Goal: Use online tool/utility: Utilize a website feature to perform a specific function

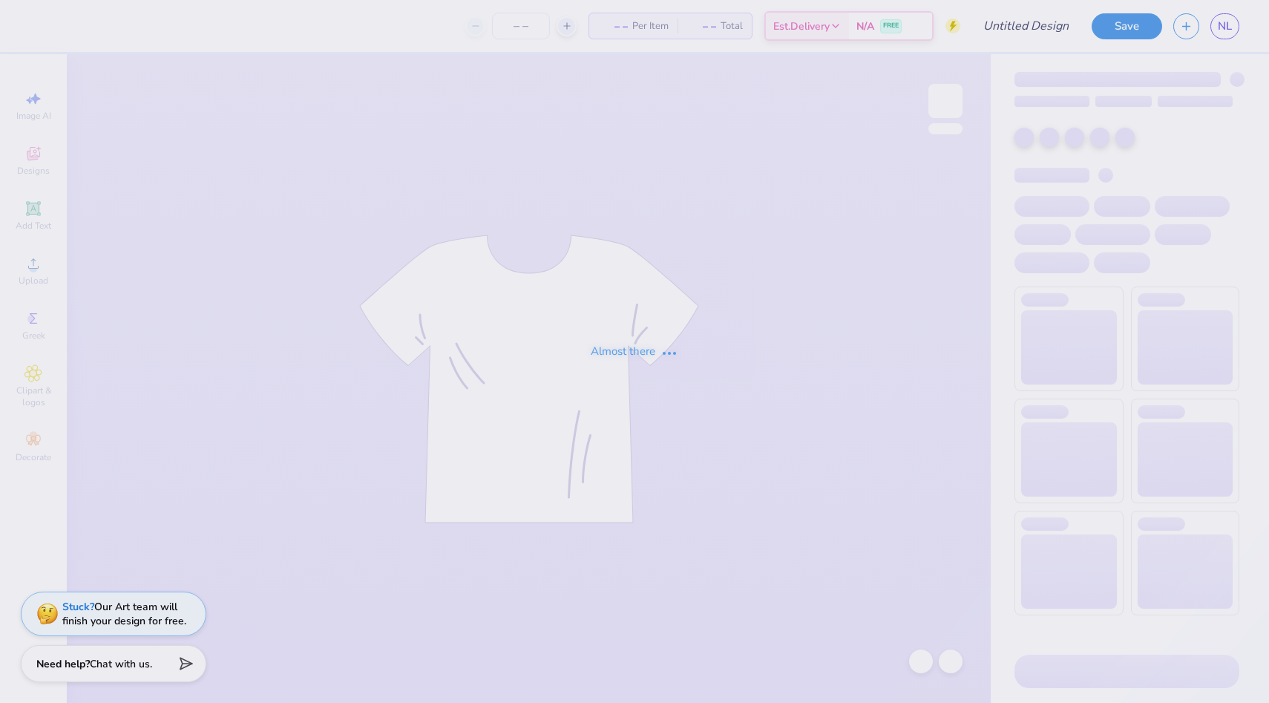
type input "Beta Rush Design #1"
type input "100"
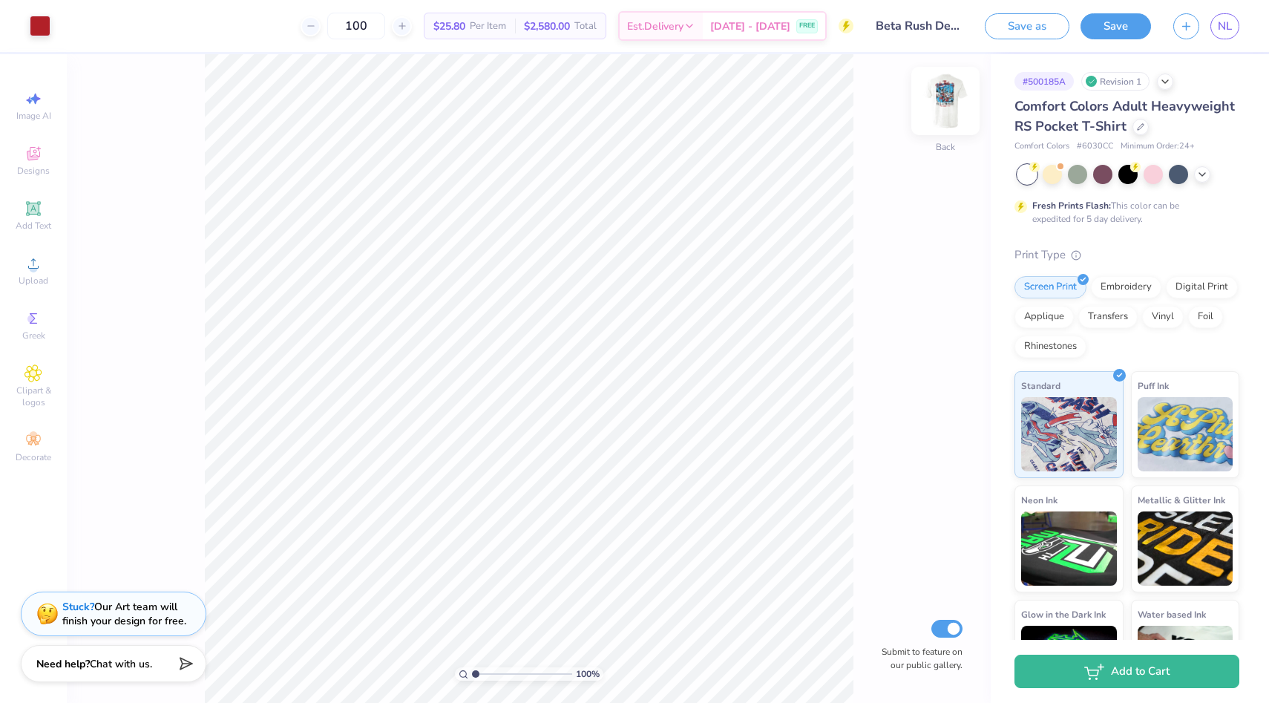
click at [958, 108] on img at bounding box center [945, 100] width 59 height 59
drag, startPoint x: 475, startPoint y: 670, endPoint x: 511, endPoint y: 667, distance: 36.5
type input "4.62"
click at [511, 667] on input "range" at bounding box center [522, 673] width 100 height 13
type input "11.54"
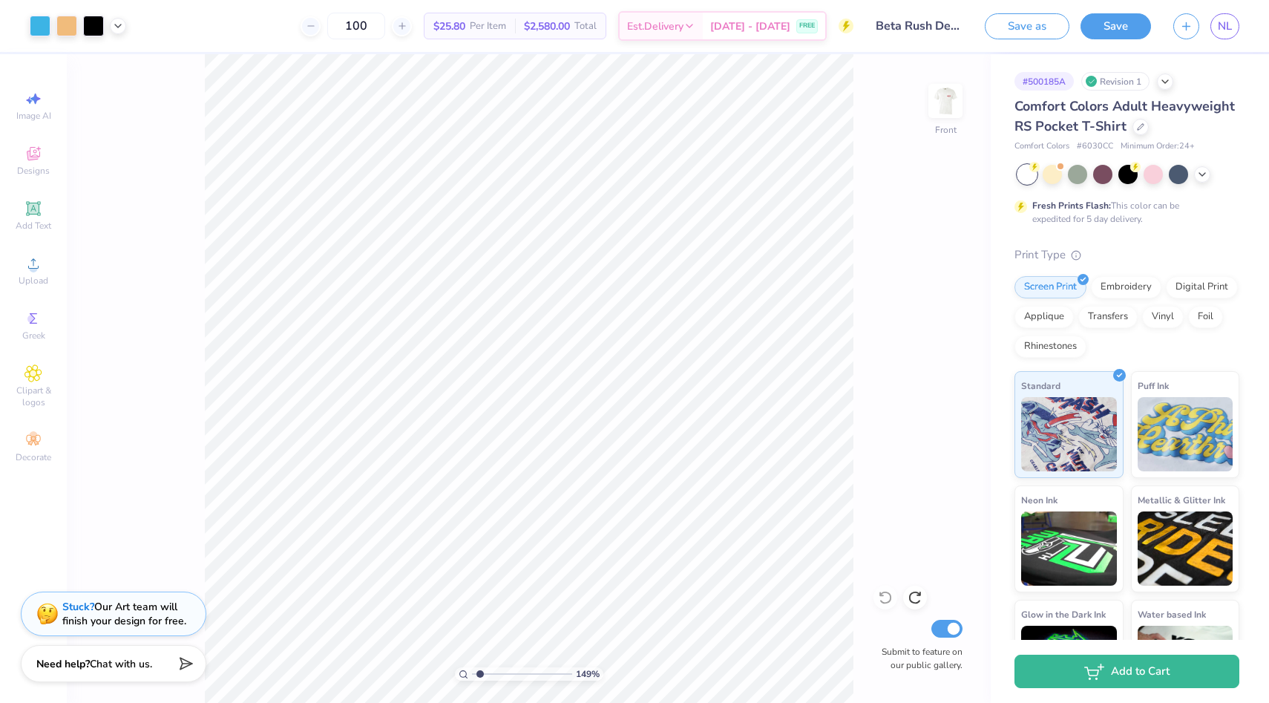
drag, startPoint x: 514, startPoint y: 674, endPoint x: 480, endPoint y: 673, distance: 34.2
click at [480, 673] on input "range" at bounding box center [522, 673] width 100 height 13
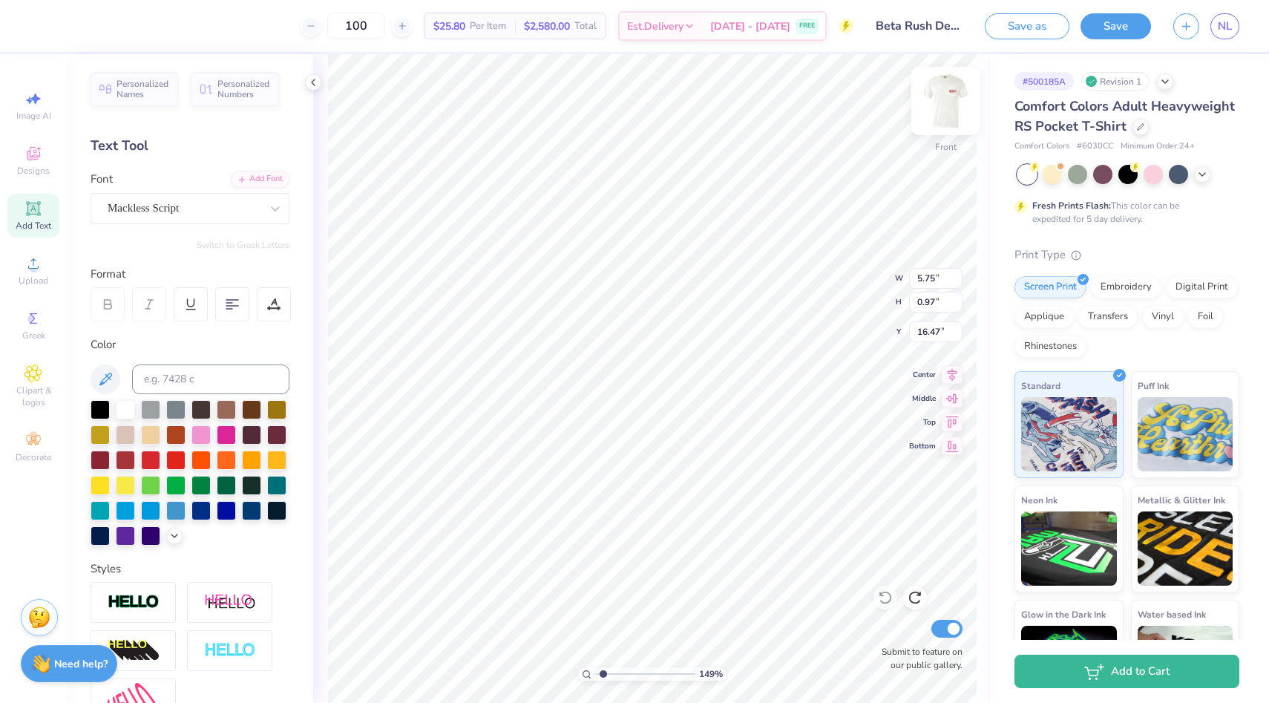
click at [952, 124] on img at bounding box center [945, 100] width 59 height 59
drag, startPoint x: 603, startPoint y: 673, endPoint x: 626, endPoint y: 670, distance: 24.0
type input "3.92"
click at [627, 670] on input "range" at bounding box center [645, 673] width 100 height 13
type textarea "Beta Nu"
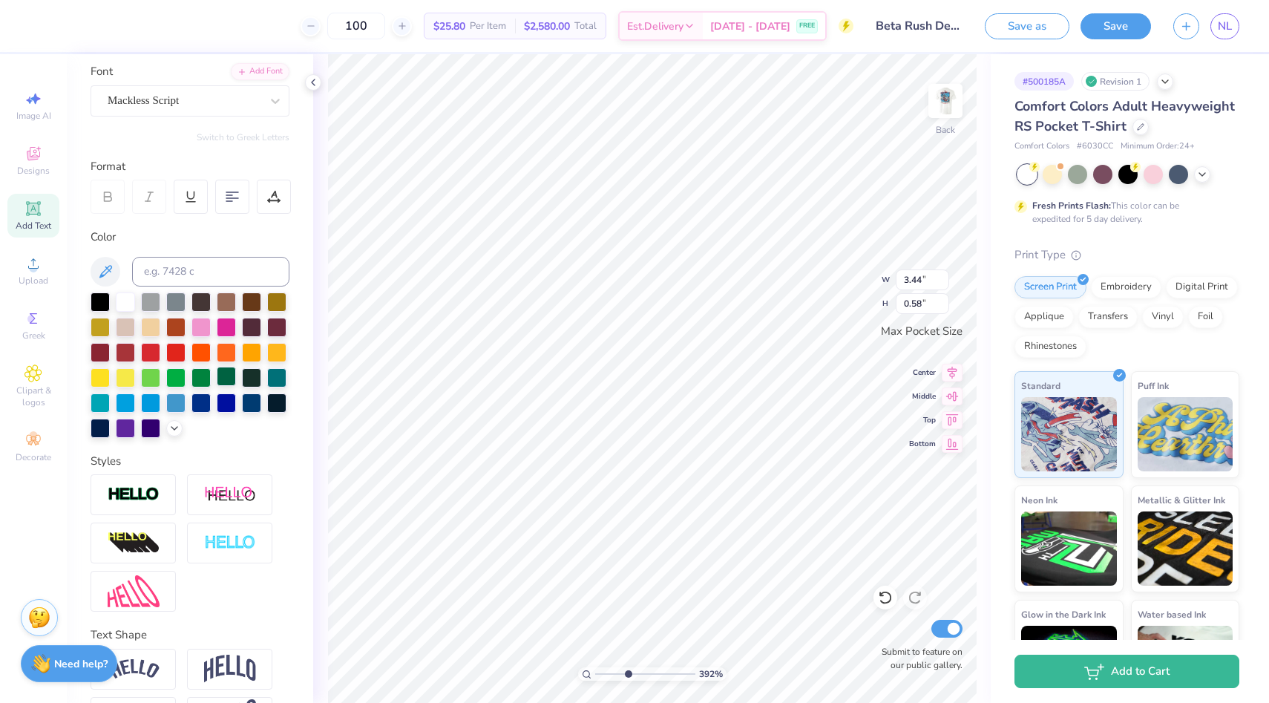
scroll to position [122, 0]
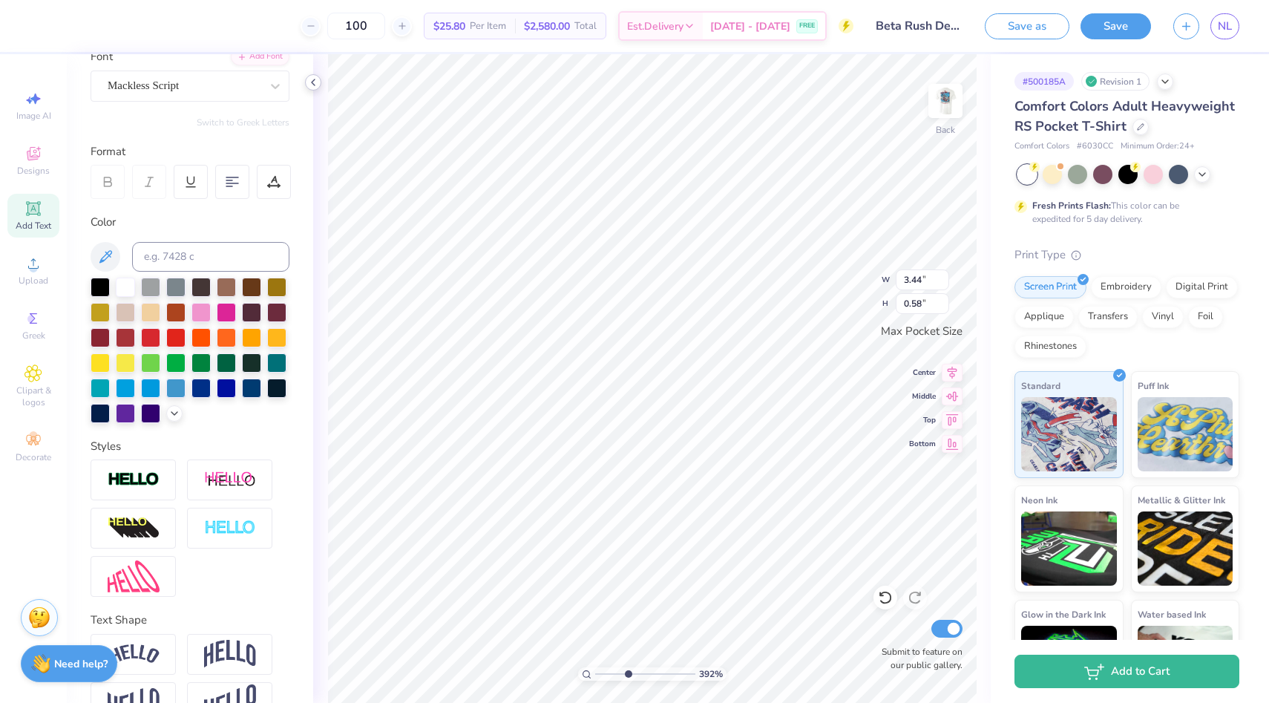
click at [310, 86] on icon at bounding box center [313, 82] width 12 height 12
type input "2.08"
type input "0.59"
type input "1.29"
type input "0.36"
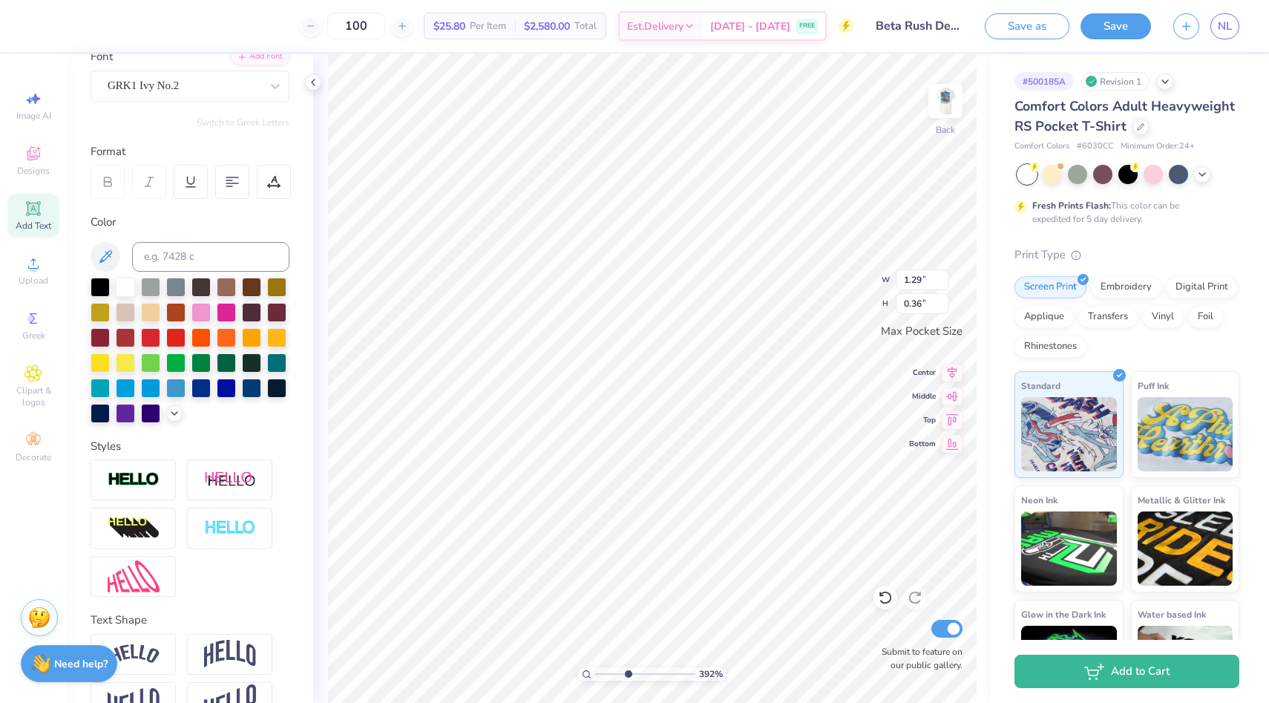
type input "3.50"
type input "1.32"
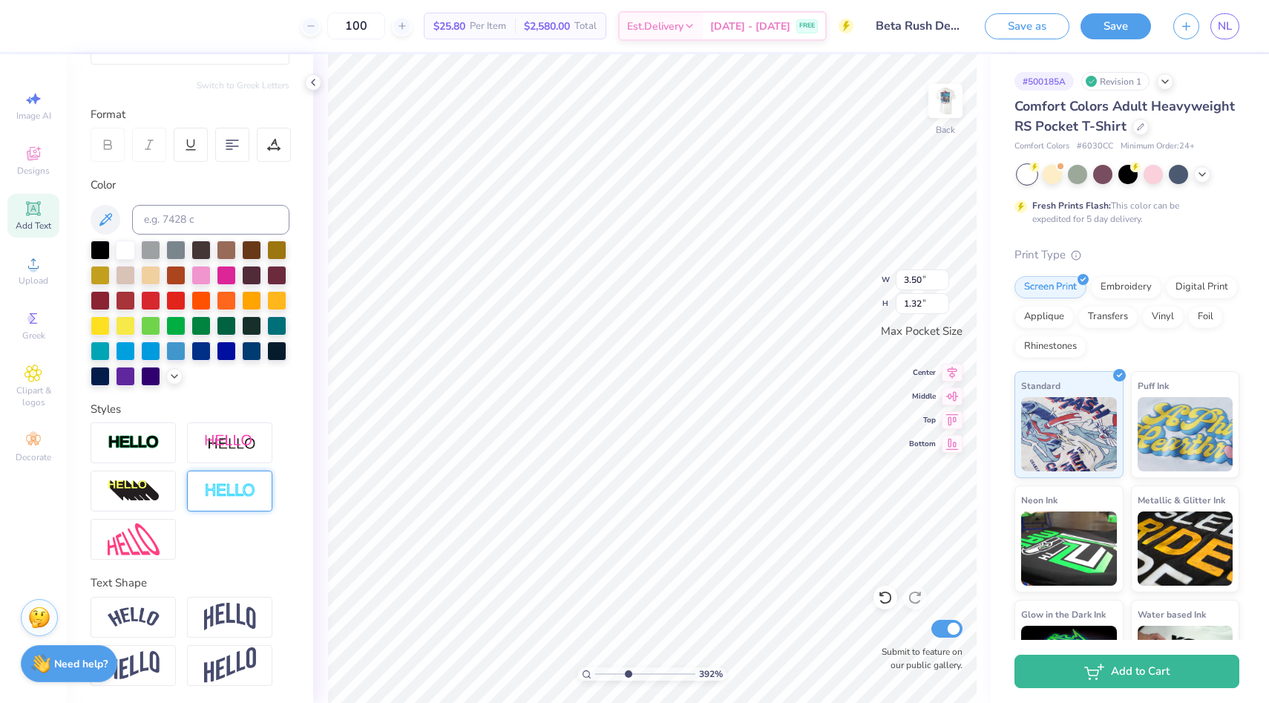
click at [206, 503] on div at bounding box center [229, 491] width 85 height 41
type input "3.43"
type input "1.30"
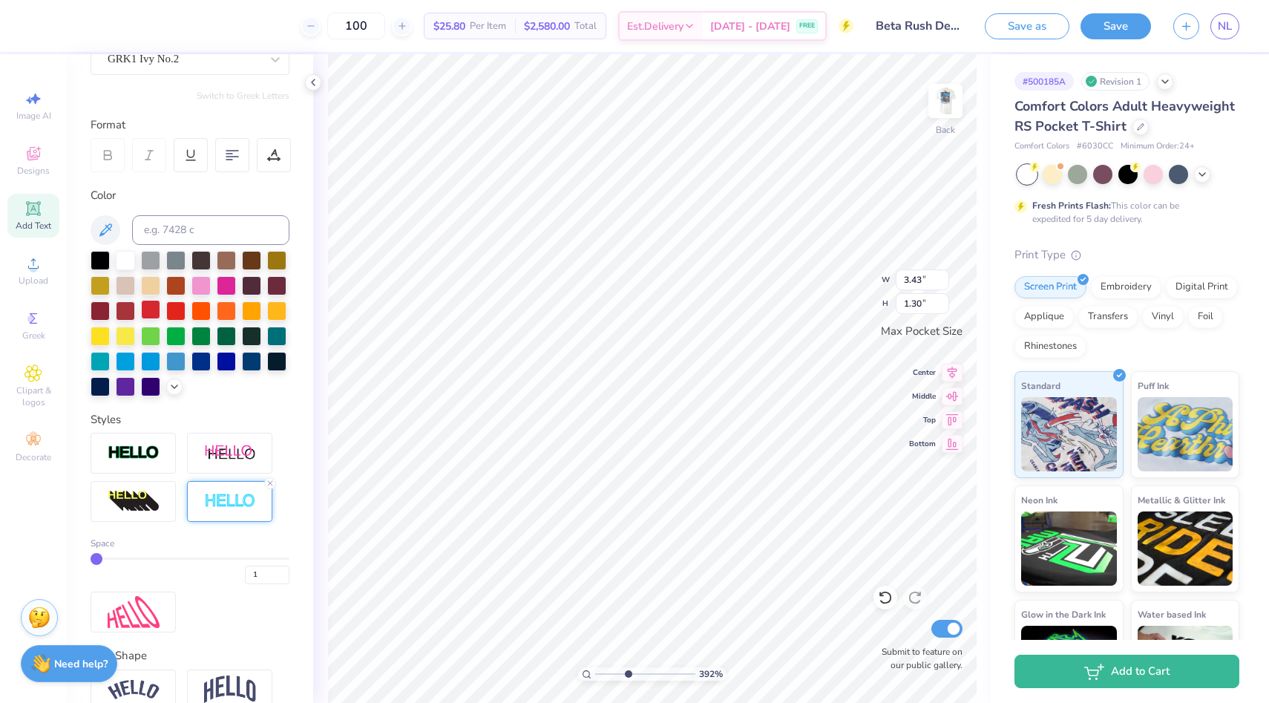
scroll to position [222, 0]
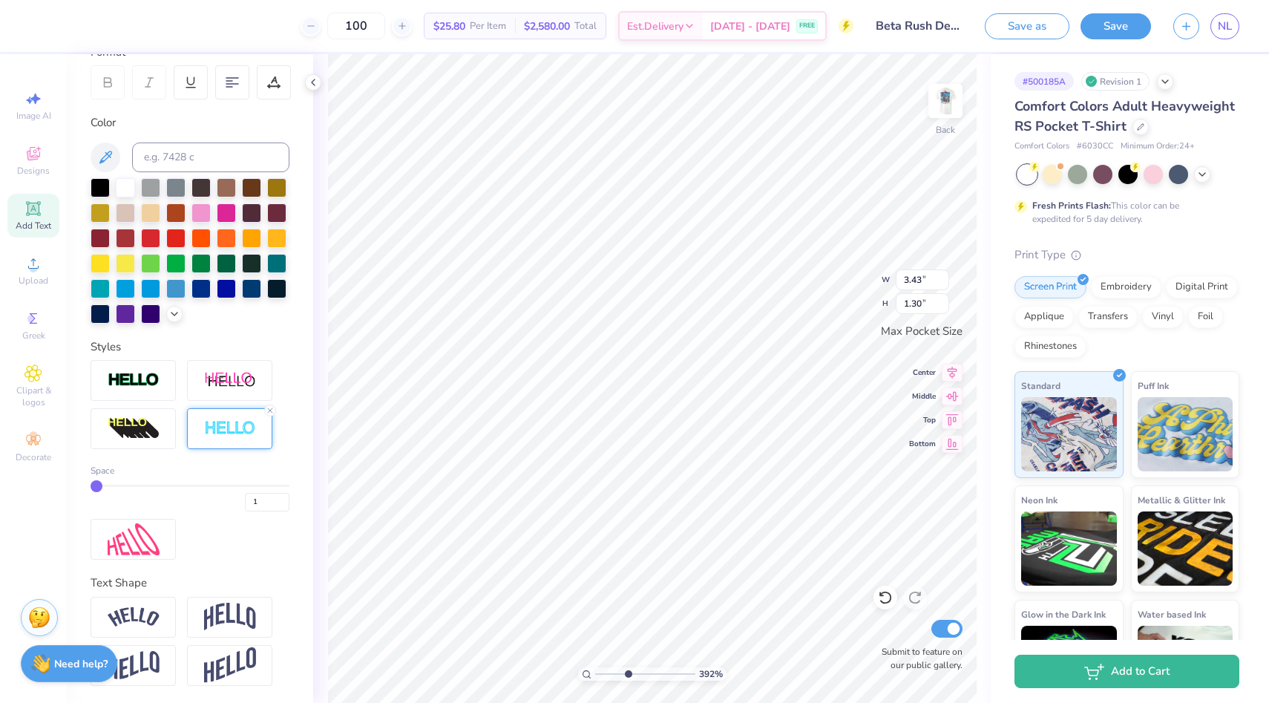
type input "2"
type input "3"
type input "4"
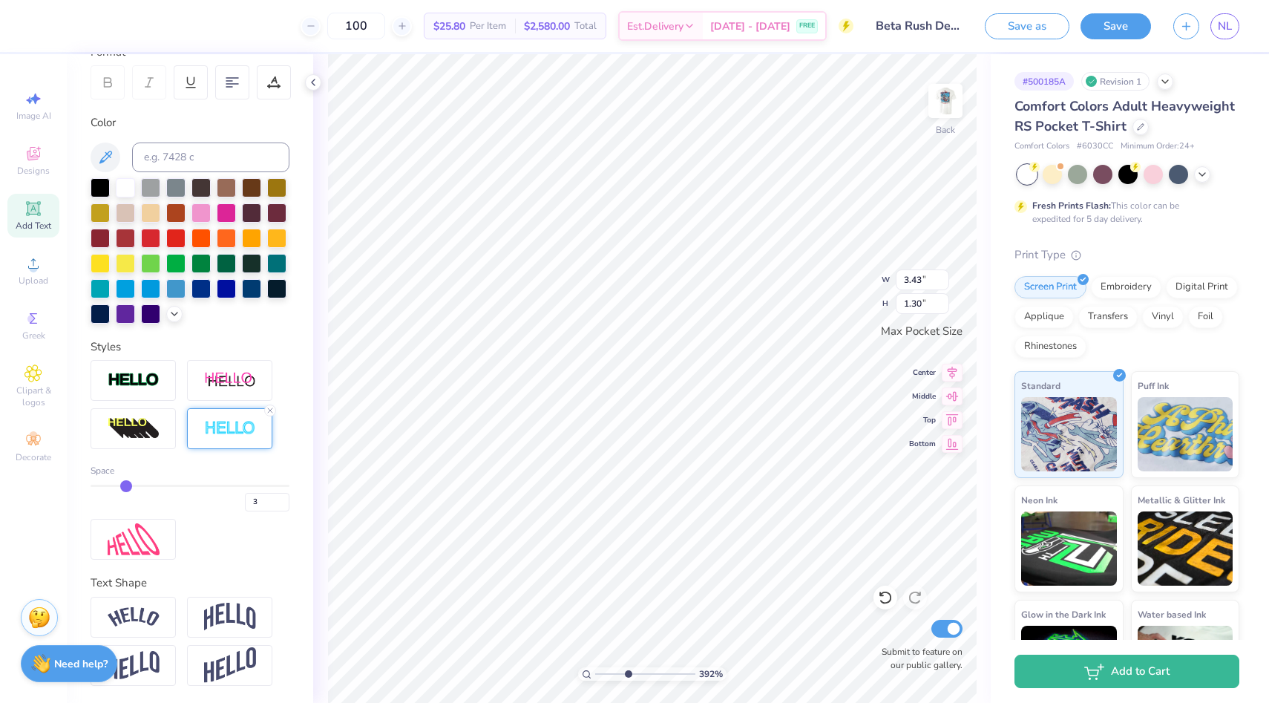
type input "4"
type input "5"
drag, startPoint x: 102, startPoint y: 487, endPoint x: 134, endPoint y: 488, distance: 32.0
type input "5"
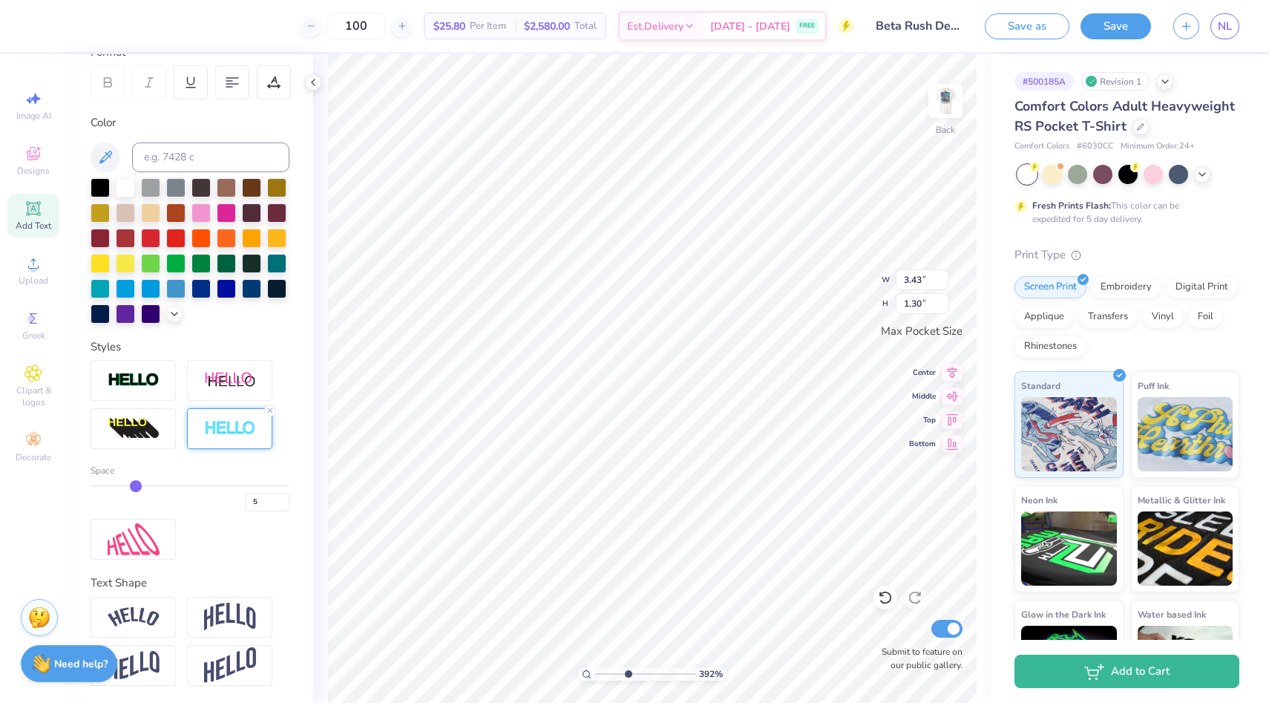
click at [134, 487] on input "range" at bounding box center [190, 486] width 199 height 2
type input "1.31"
type input "6"
type input "7"
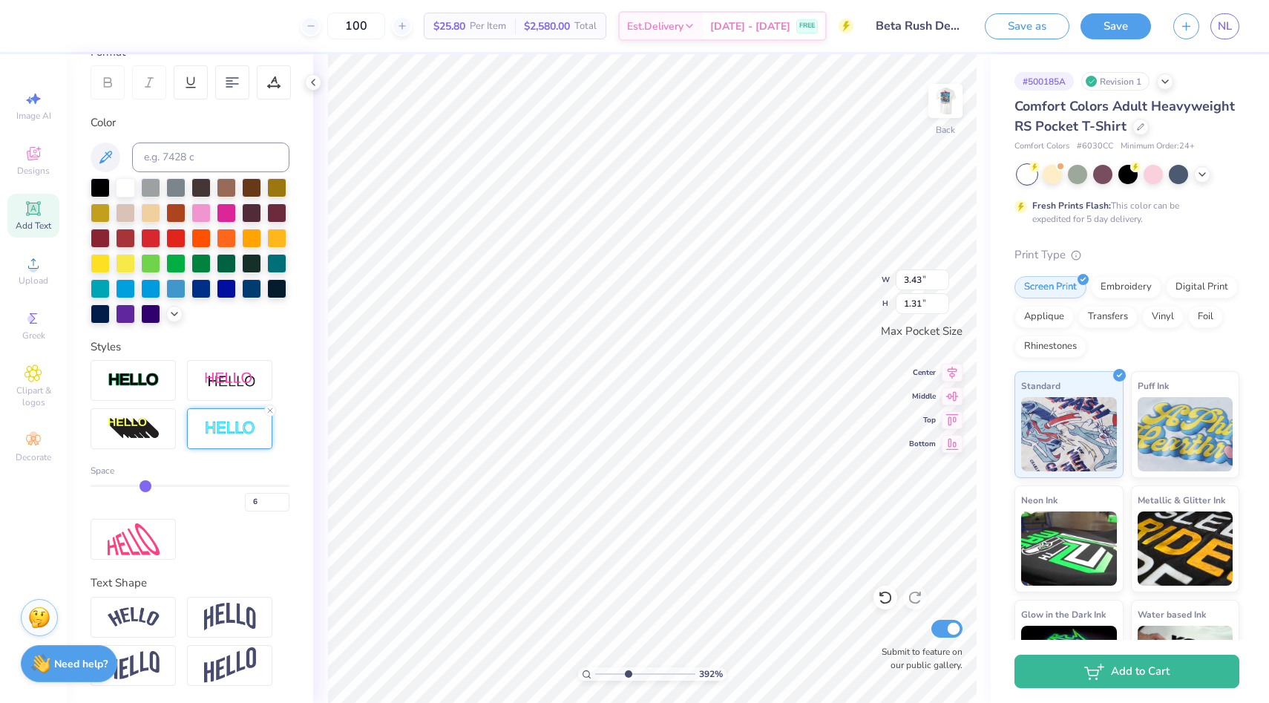
type input "7"
type input "8"
type input "9"
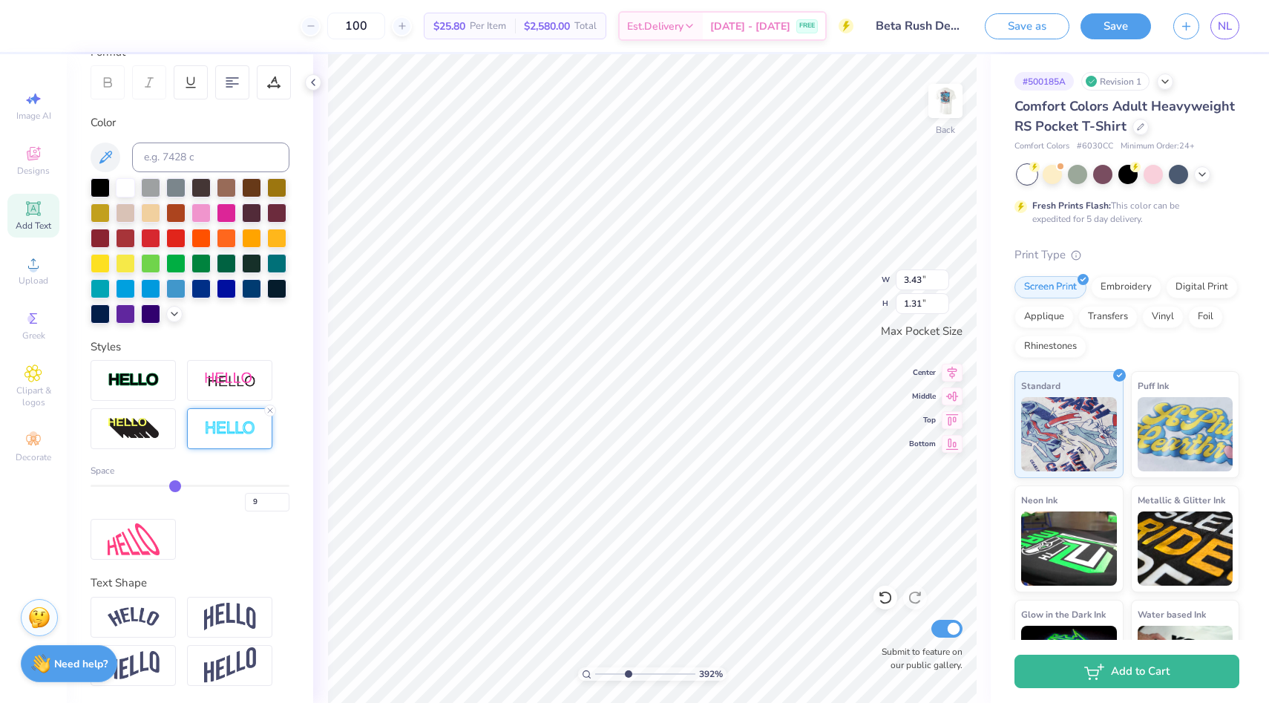
type input "10"
type input "11"
type input "12"
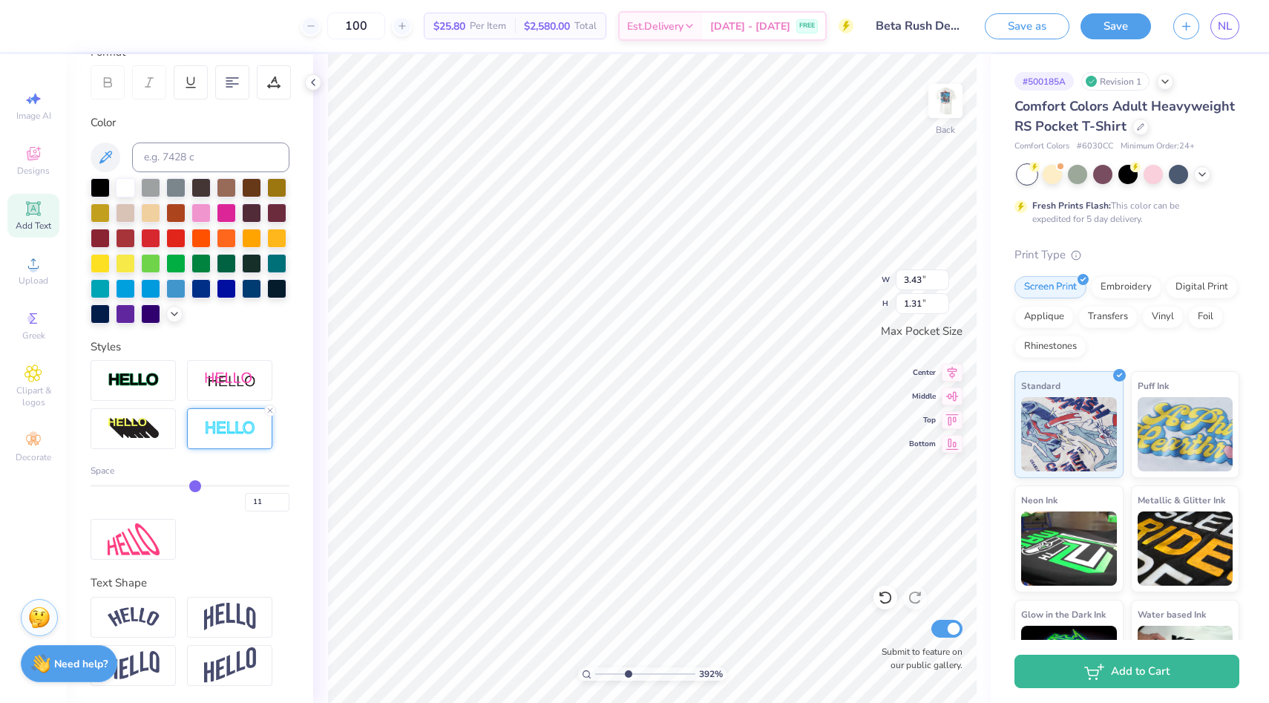
type input "12"
type input "13"
type input "14"
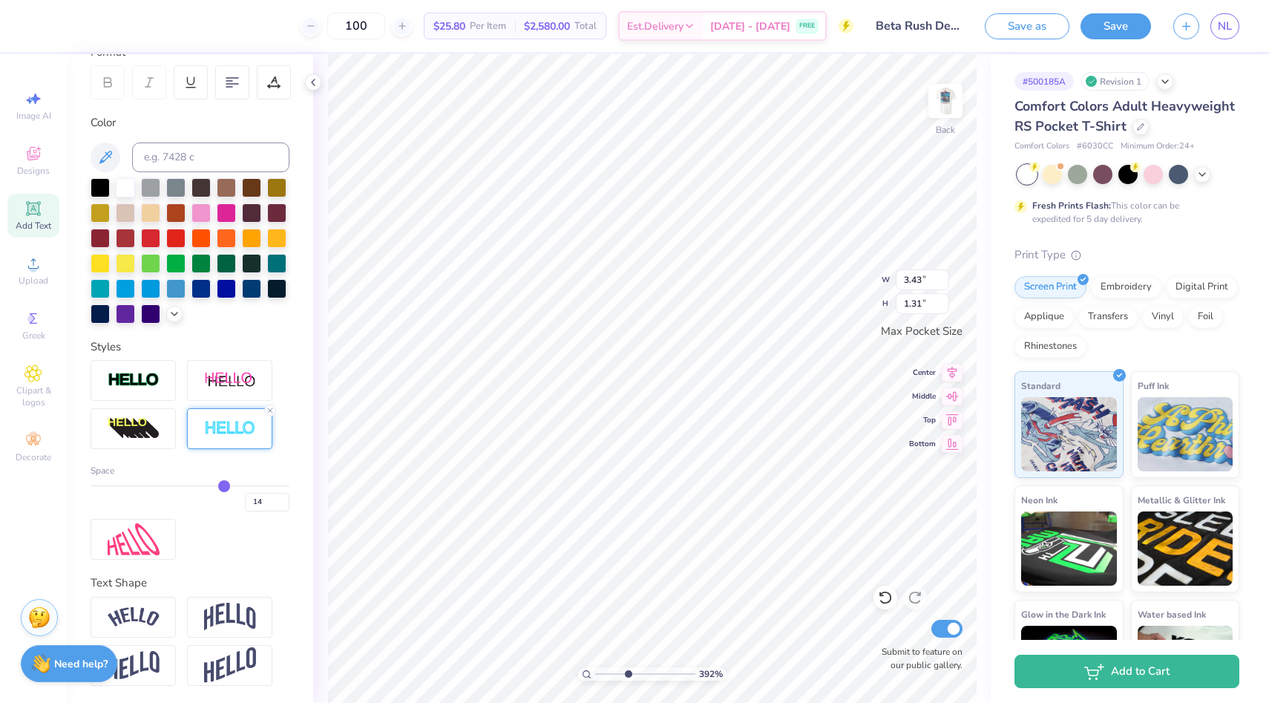
type input "1.34"
drag, startPoint x: 134, startPoint y: 488, endPoint x: 228, endPoint y: 489, distance: 94.3
click at [228, 487] on input "range" at bounding box center [190, 486] width 199 height 2
type input "13"
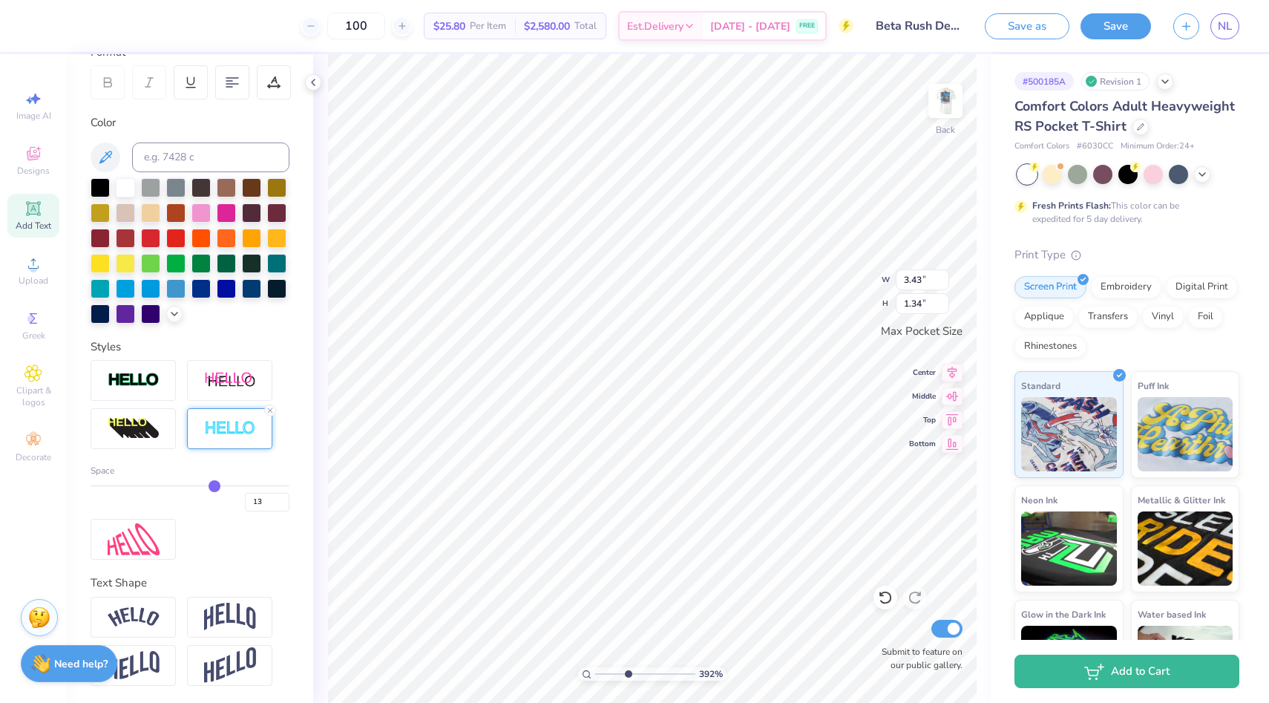
type input "12"
type input "11"
type input "10"
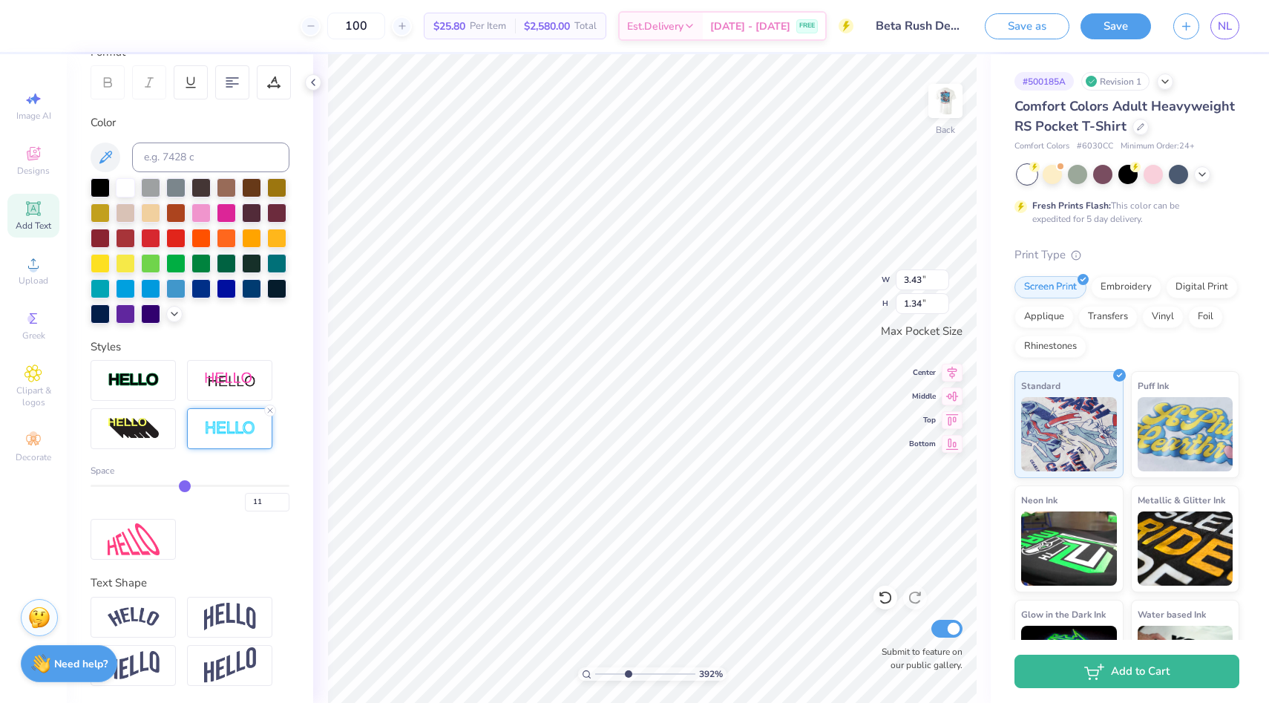
type input "10"
type input "9"
drag, startPoint x: 226, startPoint y: 480, endPoint x: 178, endPoint y: 480, distance: 47.5
type input "9"
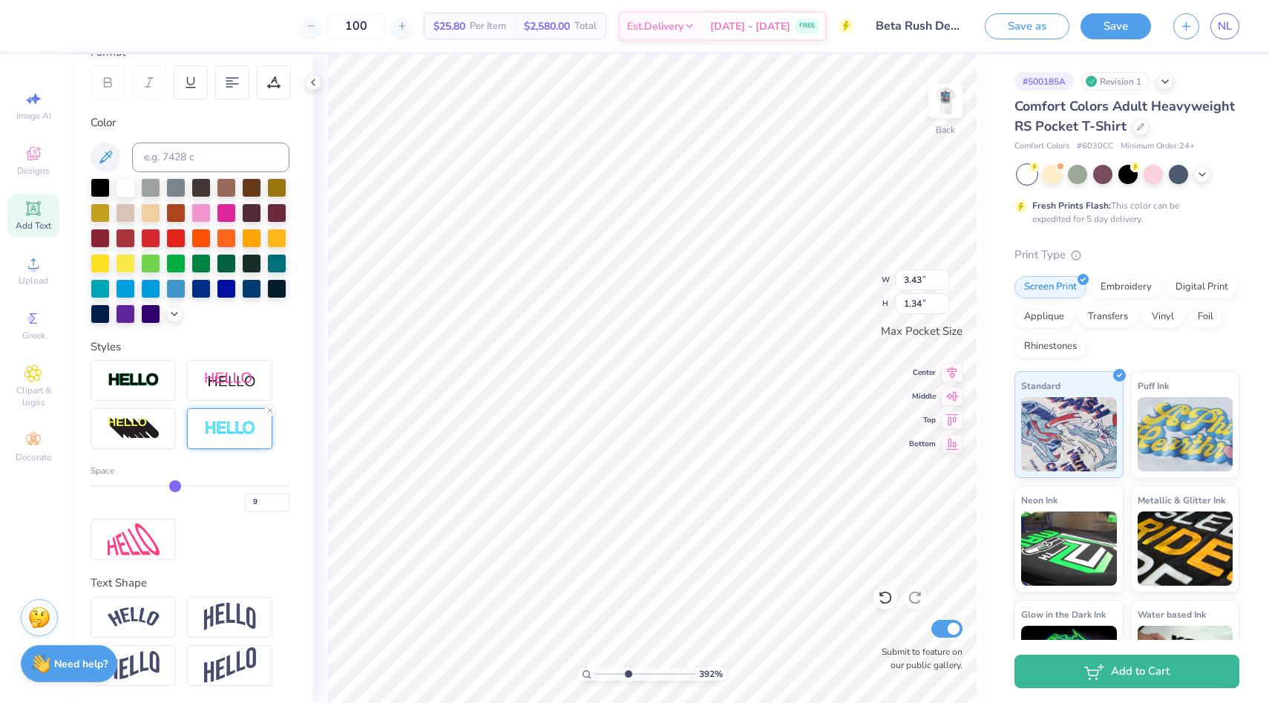
click at [178, 485] on input "range" at bounding box center [190, 486] width 199 height 2
type input "3.41"
type input "1.31"
type input "8"
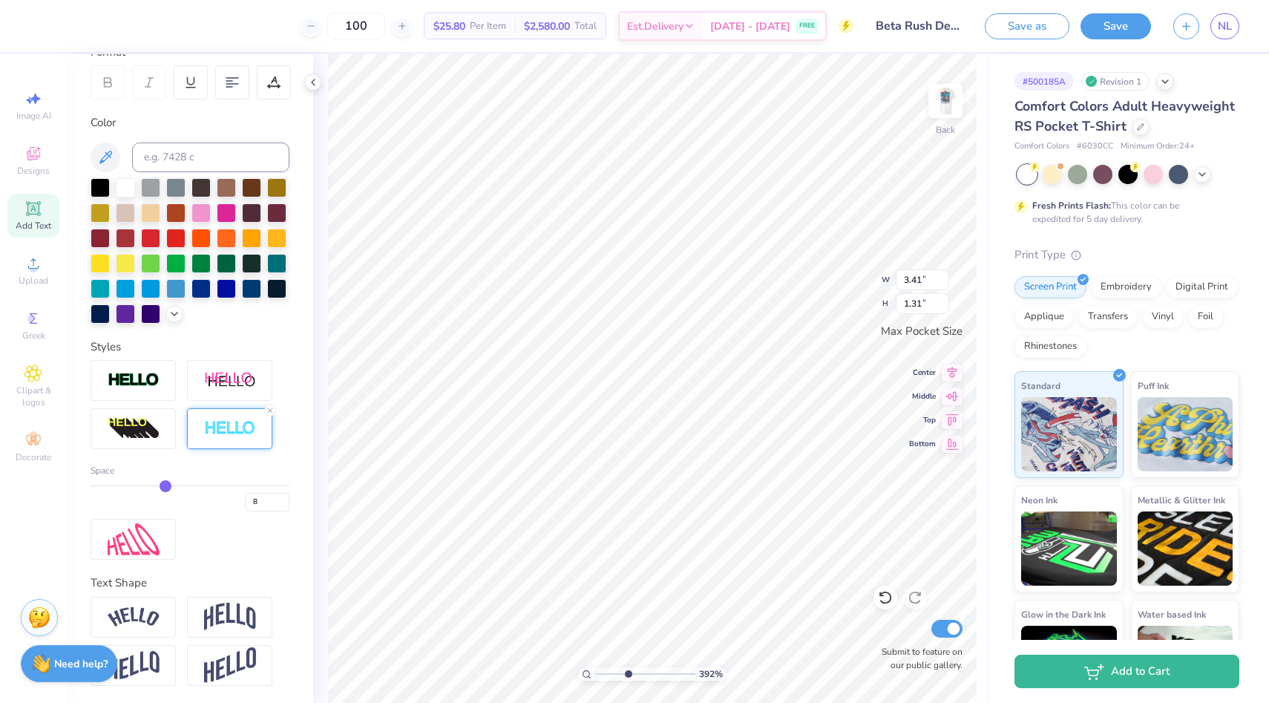
type input "7"
type input "6"
drag, startPoint x: 178, startPoint y: 480, endPoint x: 148, endPoint y: 480, distance: 30.4
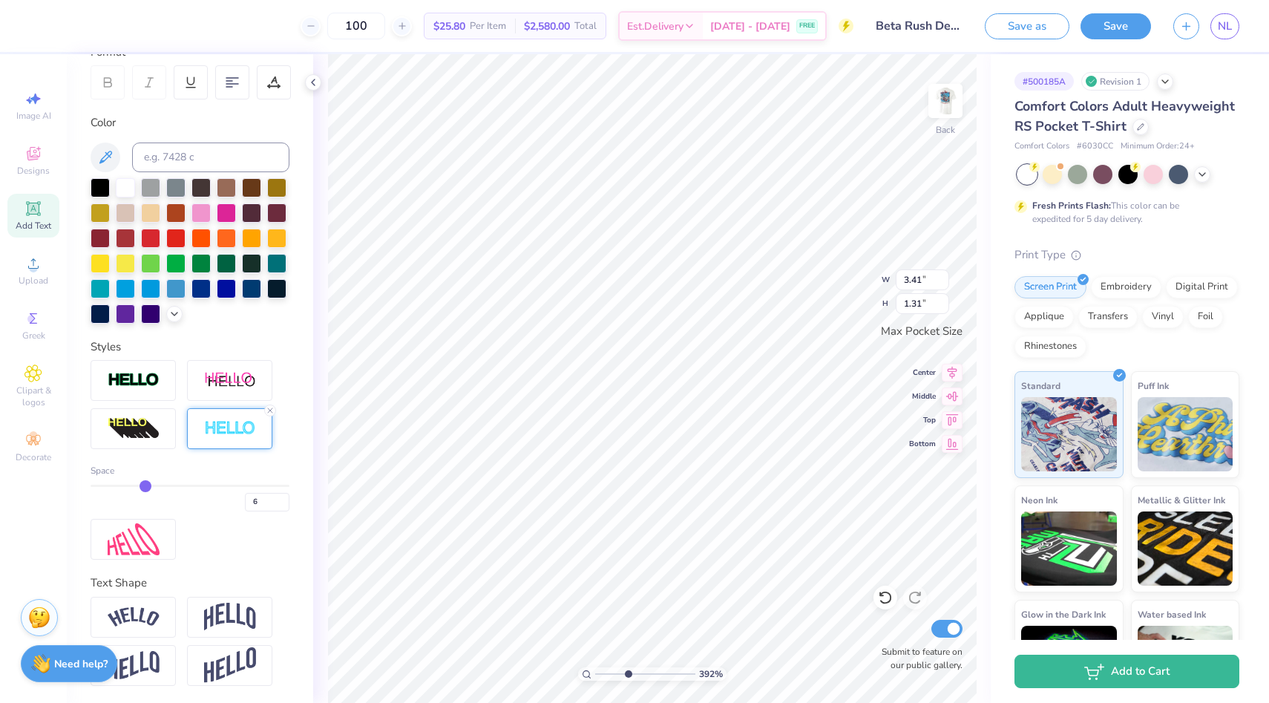
type input "6"
click at [148, 485] on input "range" at bounding box center [190, 486] width 199 height 2
type input "3.40"
type input "1.30"
click at [319, 76] on div "392 % Back Submit to feature on our public gallery." at bounding box center [652, 378] width 678 height 649
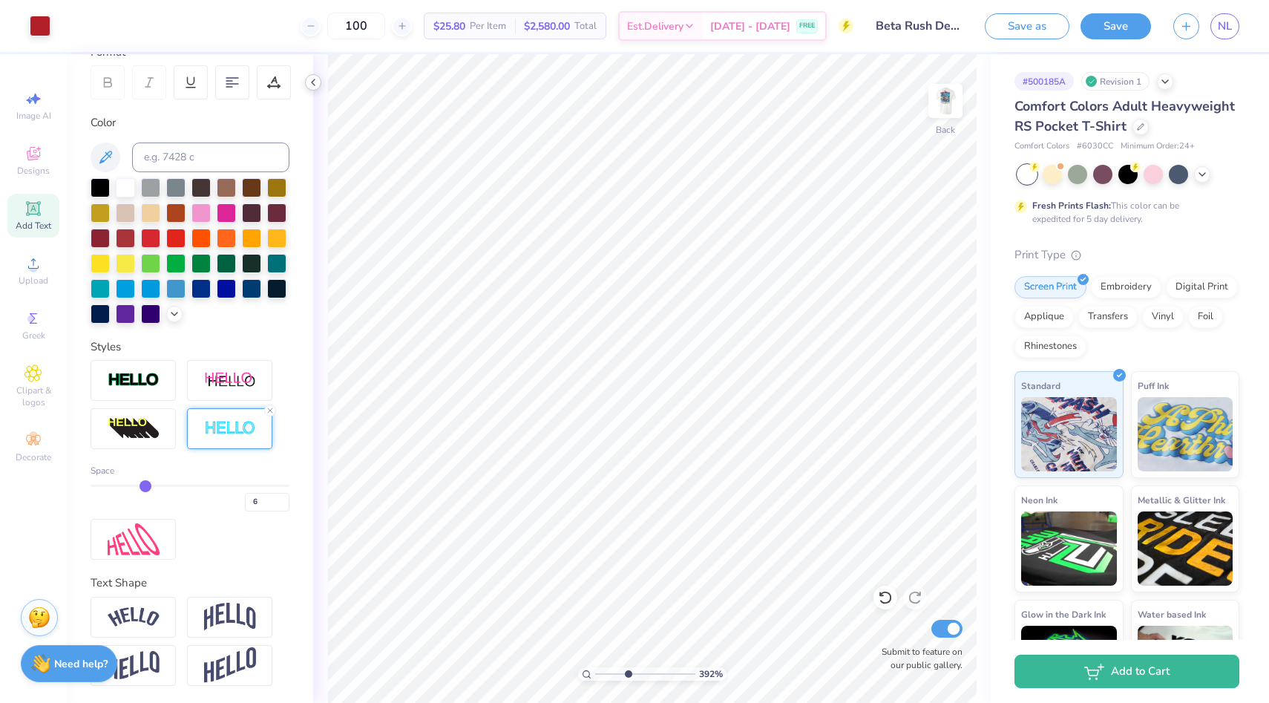
click at [315, 85] on icon at bounding box center [313, 82] width 12 height 12
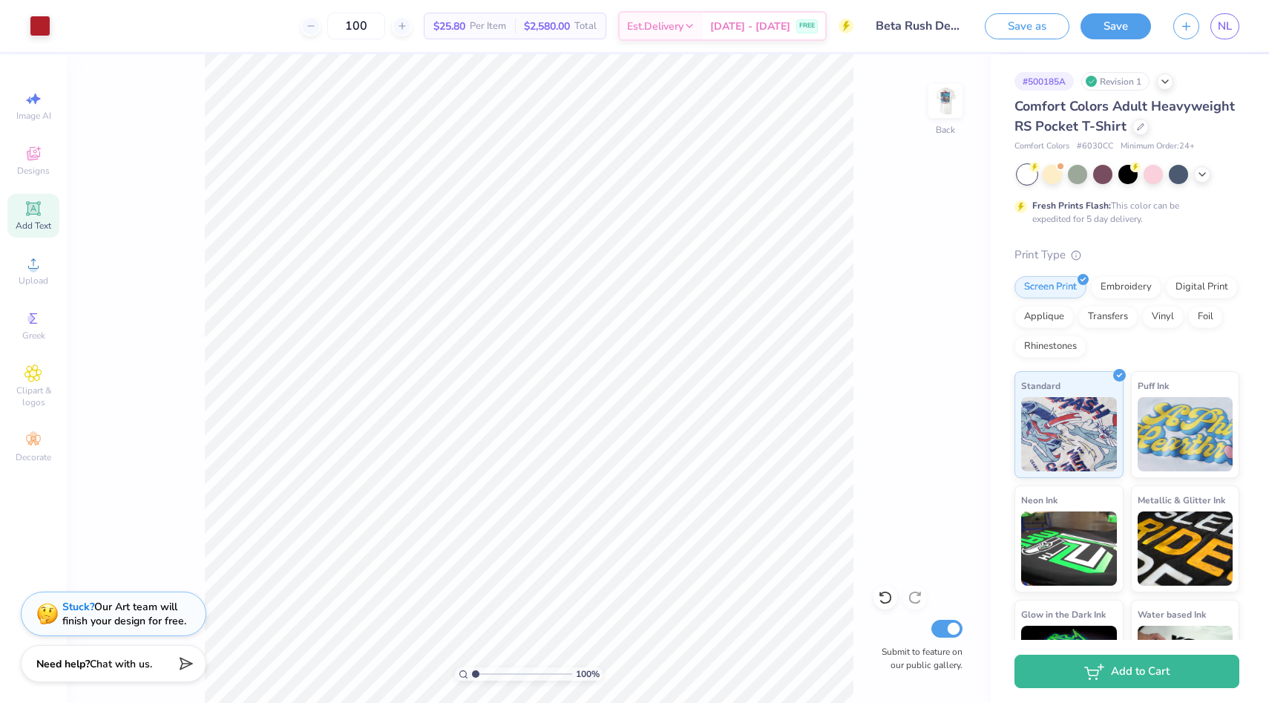
drag, startPoint x: 500, startPoint y: 669, endPoint x: 449, endPoint y: 668, distance: 51.2
type input "1"
click at [472, 668] on input "range" at bounding box center [522, 673] width 100 height 13
click at [1201, 171] on icon at bounding box center [1203, 173] width 12 height 12
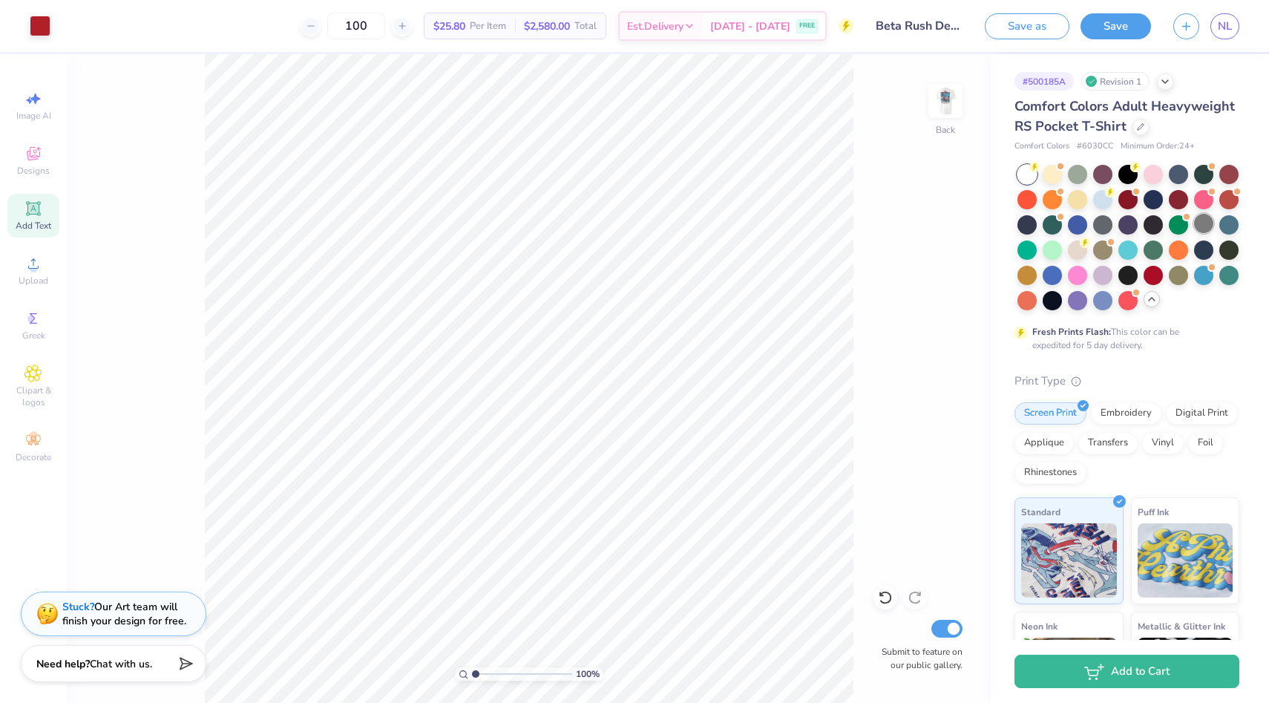
click at [1202, 229] on div at bounding box center [1203, 223] width 19 height 19
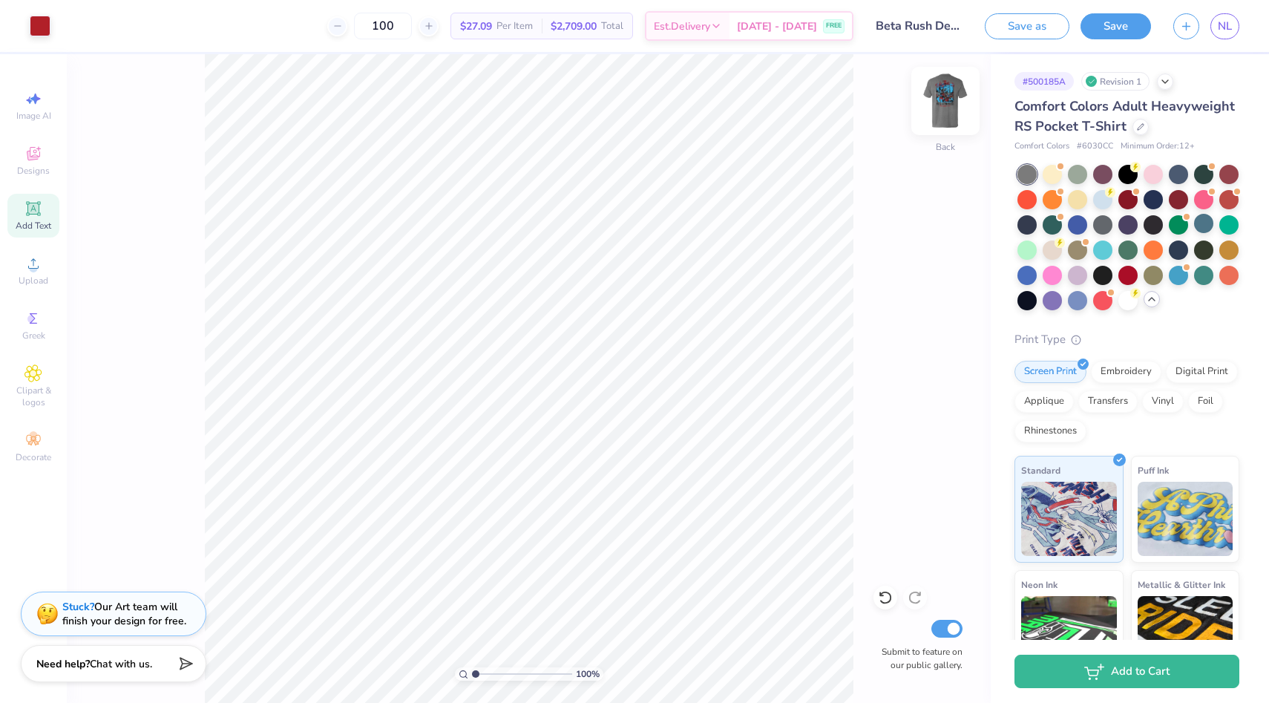
click at [933, 106] on img at bounding box center [945, 100] width 59 height 59
click at [933, 106] on img at bounding box center [946, 101] width 30 height 30
